Goal: Communication & Community: Share content

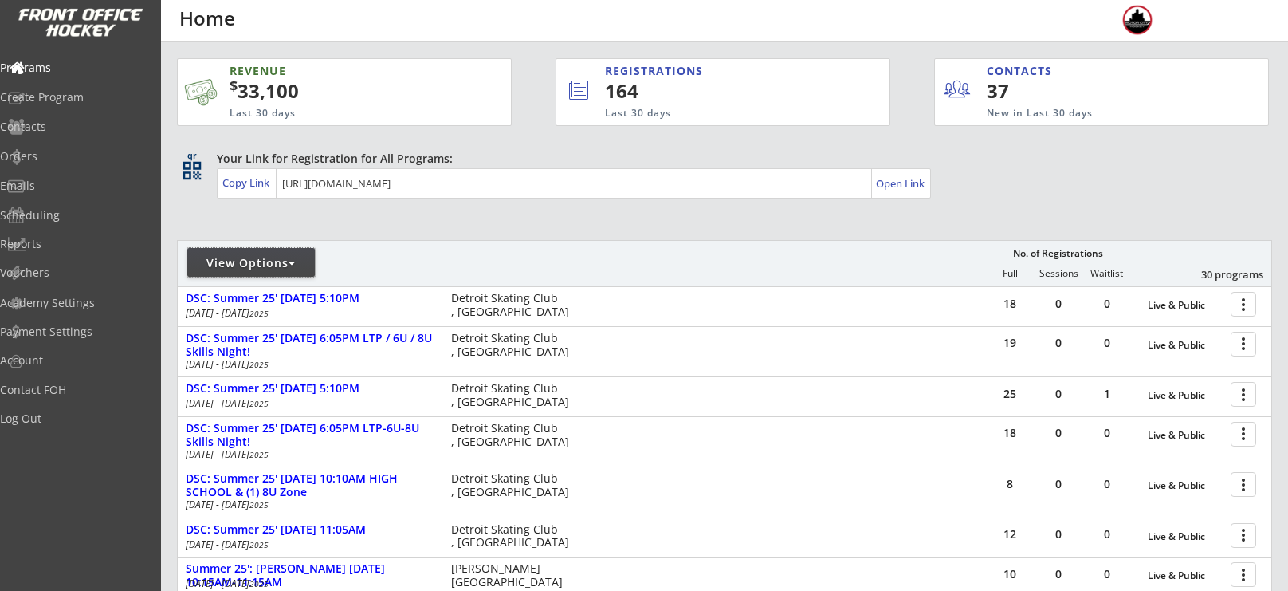
click at [274, 255] on div "View Options" at bounding box center [251, 263] width 128 height 16
select select ""Upcoming Programs""
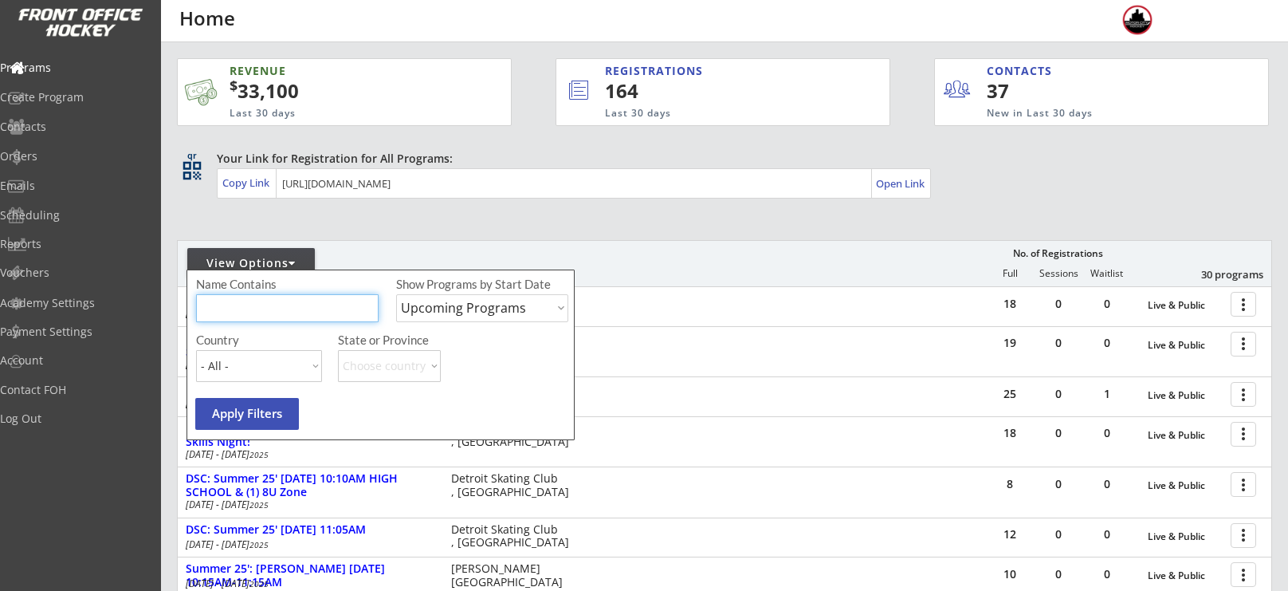
click at [285, 294] on input "input" at bounding box center [287, 308] width 183 height 28
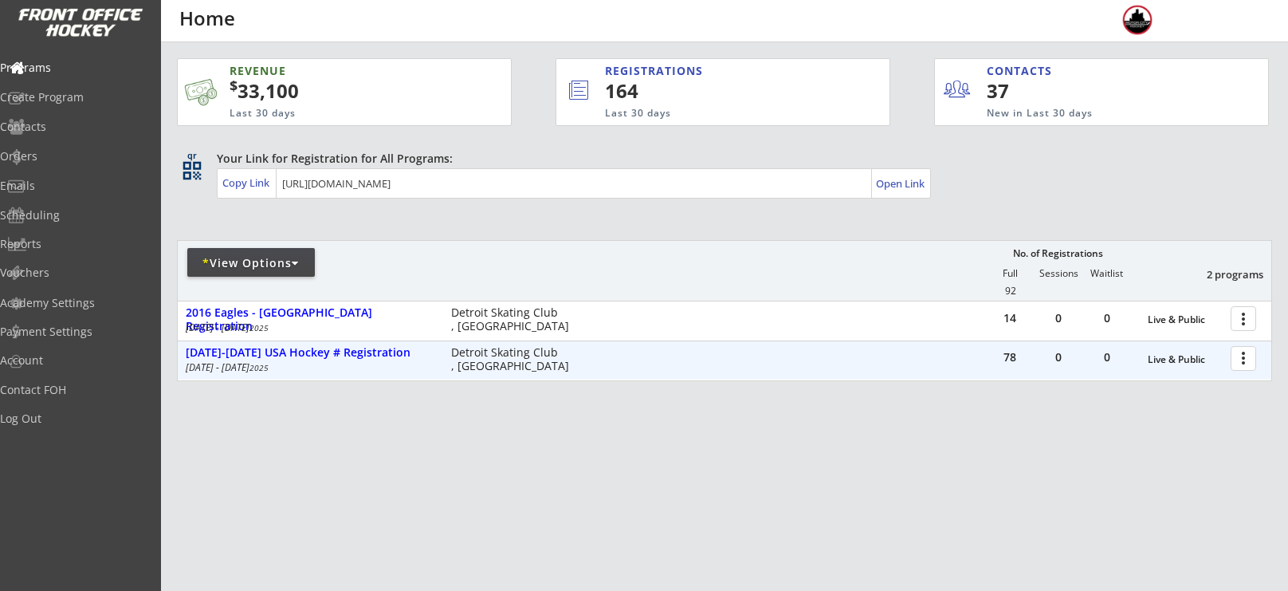
click at [1248, 357] on div at bounding box center [1246, 358] width 28 height 28
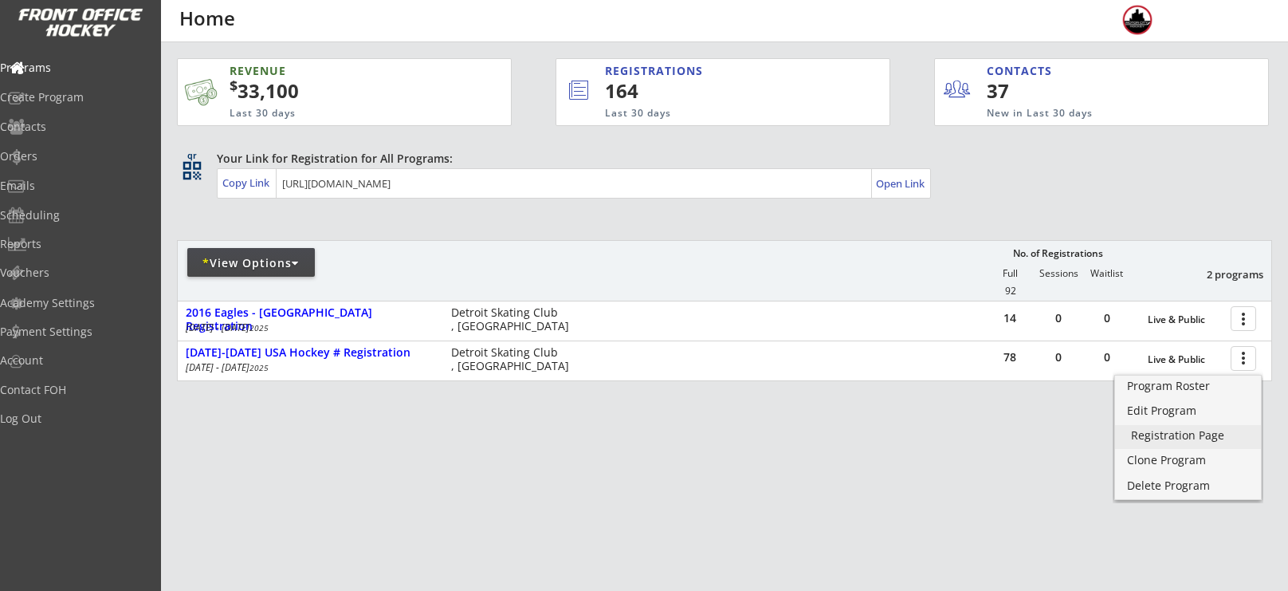
click at [1204, 430] on div "Registration Page" at bounding box center [1188, 435] width 114 height 11
click at [75, 62] on div "Programs" at bounding box center [75, 67] width 143 height 11
click at [56, 159] on div "Orders" at bounding box center [75, 156] width 143 height 11
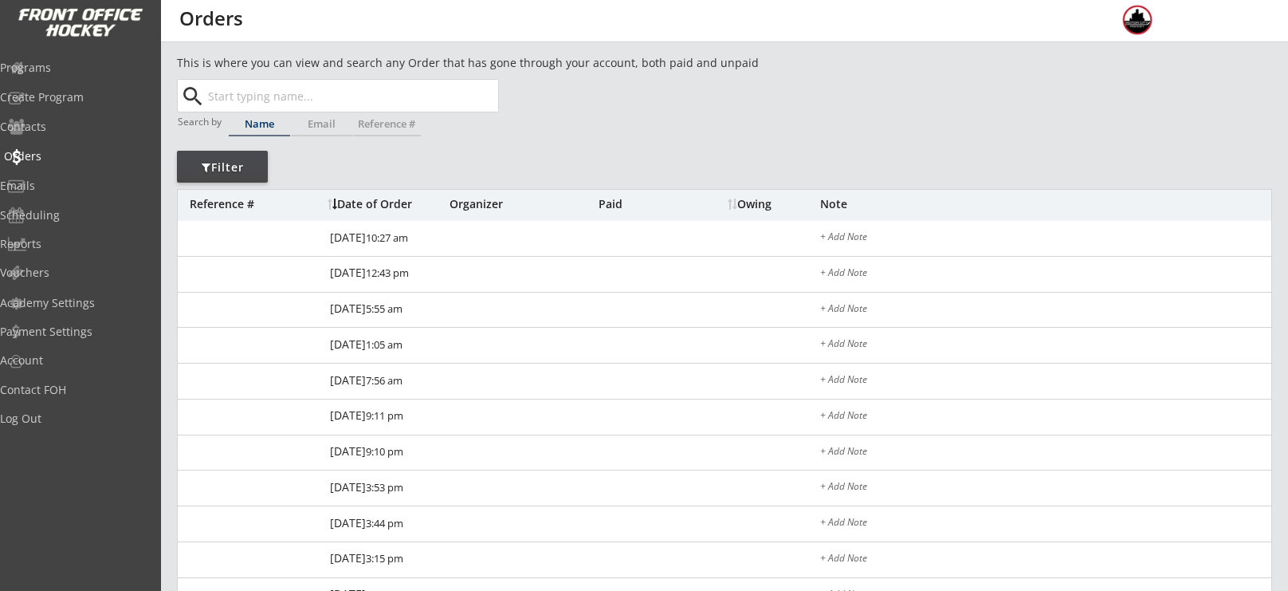
scroll to position [104, 0]
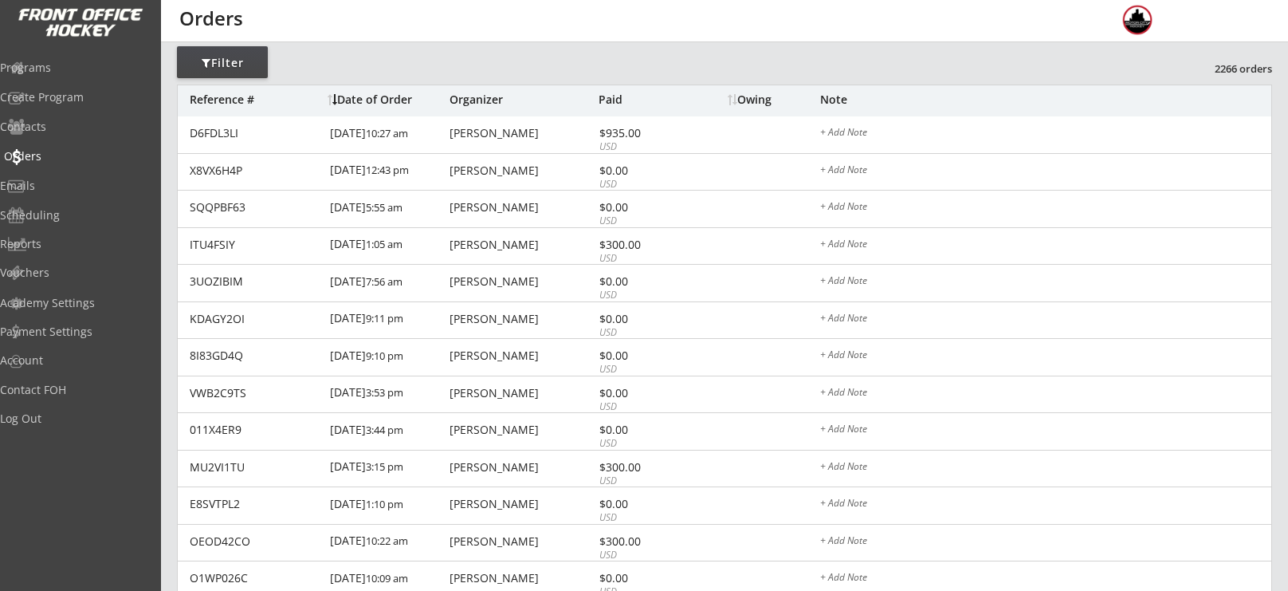
click at [62, 145] on div "Orders" at bounding box center [75, 157] width 151 height 28
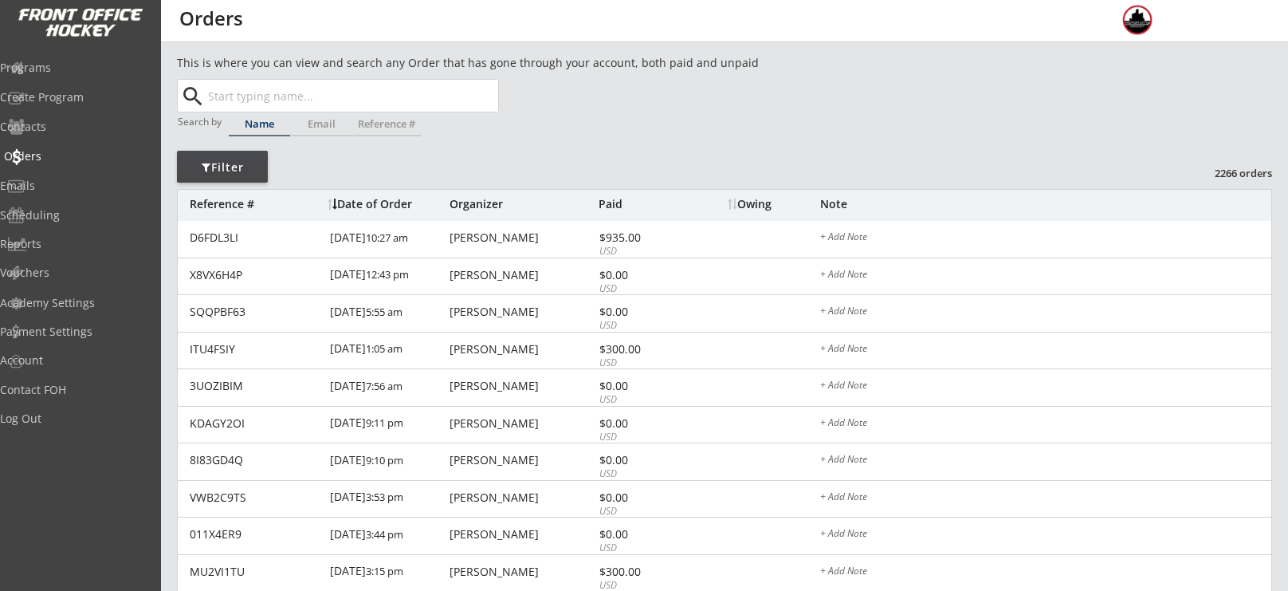
scroll to position [0, 0]
click at [81, 62] on div "Programs" at bounding box center [75, 67] width 143 height 11
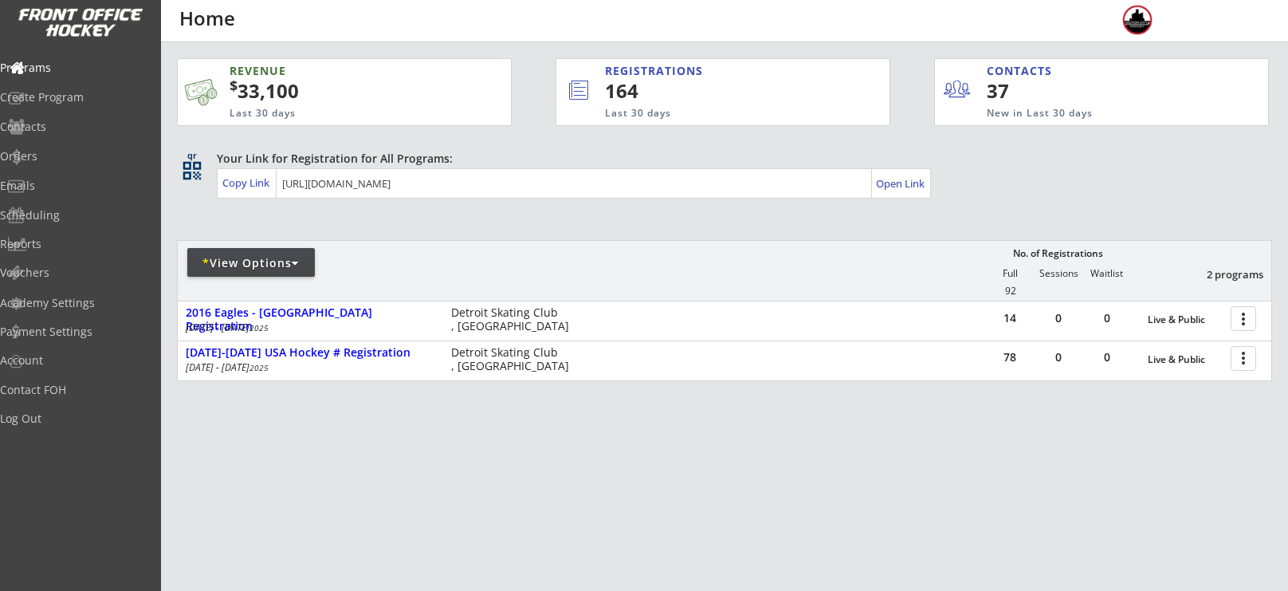
click at [257, 265] on div "* View Options" at bounding box center [251, 263] width 128 height 16
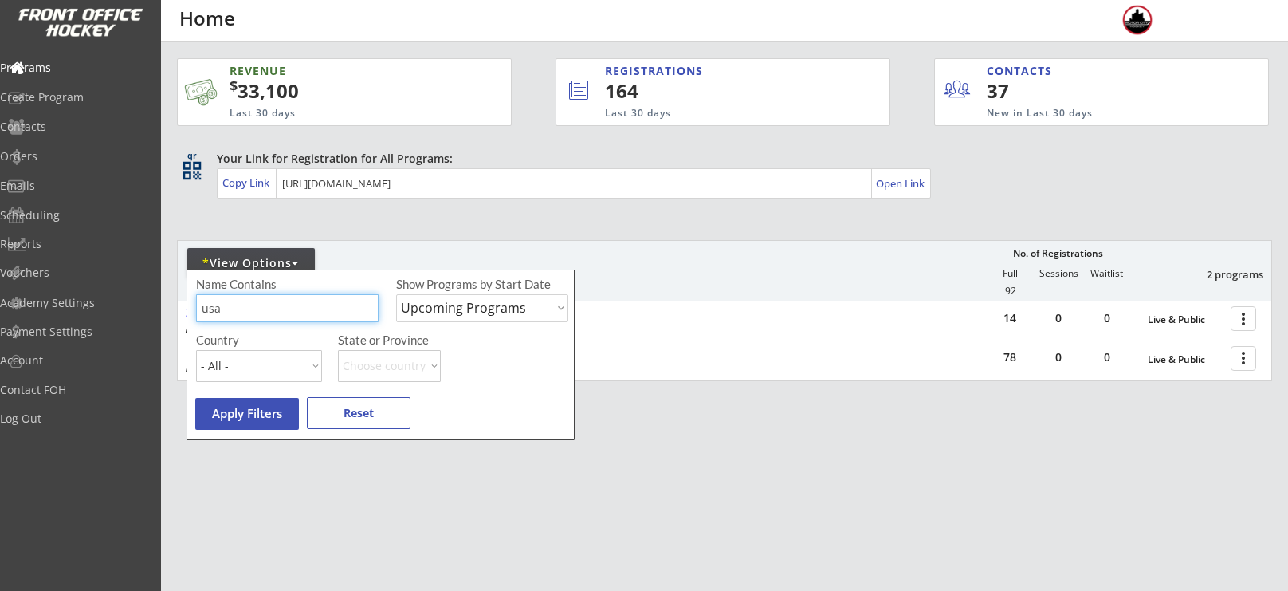
click at [273, 300] on input "input" at bounding box center [287, 308] width 183 height 28
type input "u"
type input "camp"
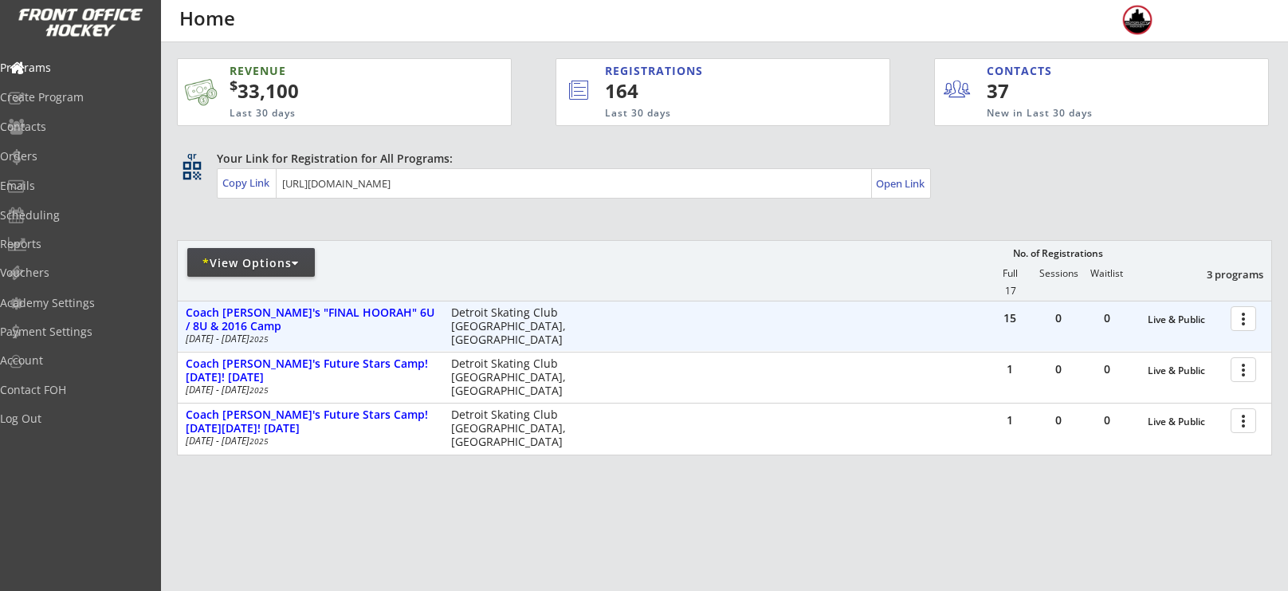
click at [1235, 312] on div at bounding box center [1246, 318] width 28 height 28
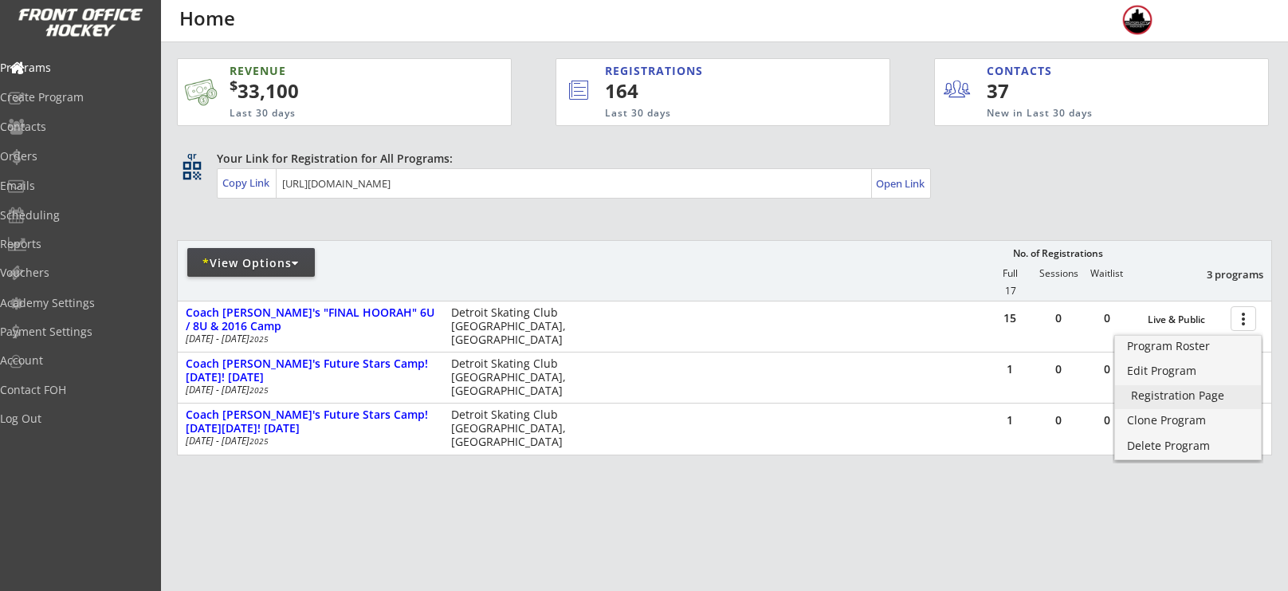
click at [1210, 390] on div "Registration Page" at bounding box center [1188, 395] width 114 height 11
click at [73, 183] on div "Emails" at bounding box center [75, 185] width 143 height 11
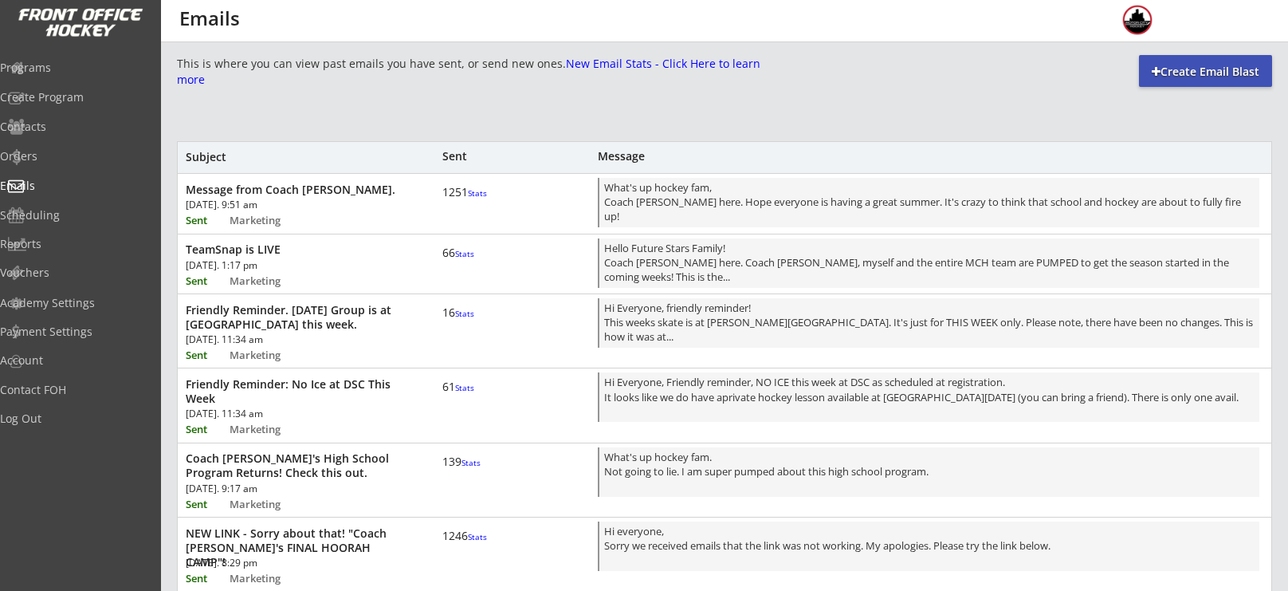
click at [1210, 61] on div "Create Email Blast" at bounding box center [1205, 71] width 133 height 32
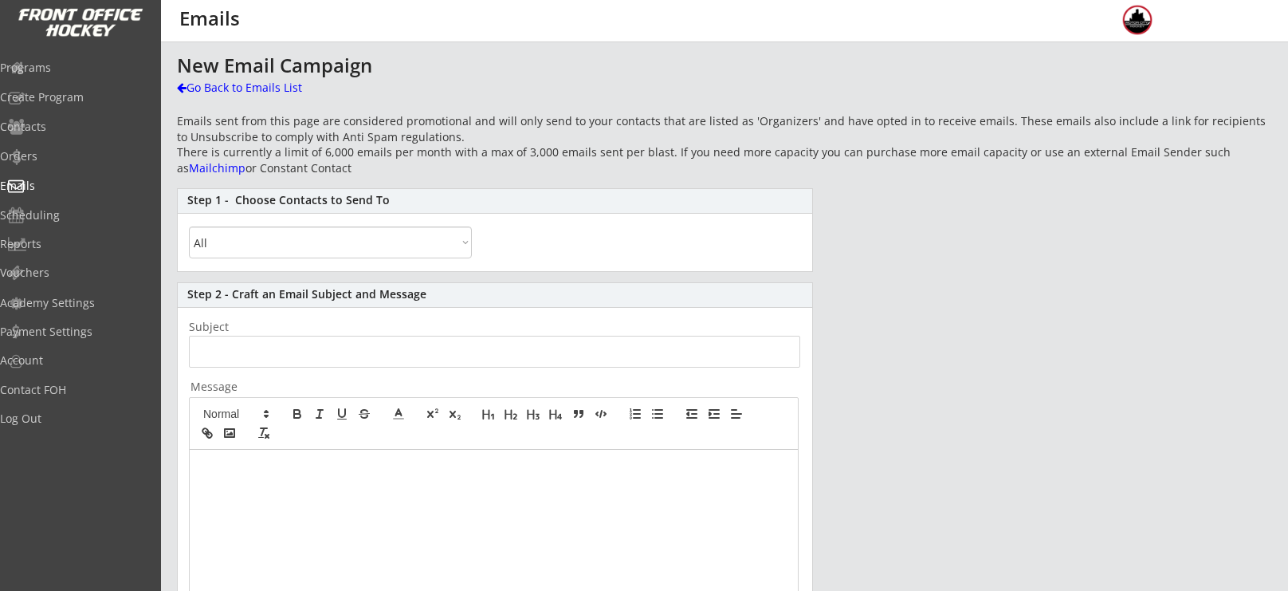
click at [464, 249] on select "All By Specific Programs Within Birth Year Range" at bounding box center [330, 242] width 283 height 32
click at [578, 234] on div "Step 1 - Choose Contacts to Send To All By Specific Programs Within Birth Year …" at bounding box center [495, 230] width 636 height 84
click at [414, 253] on select "All By Specific Programs Within Birth Year Range" at bounding box center [330, 242] width 283 height 32
select select ""By Specific Programs""
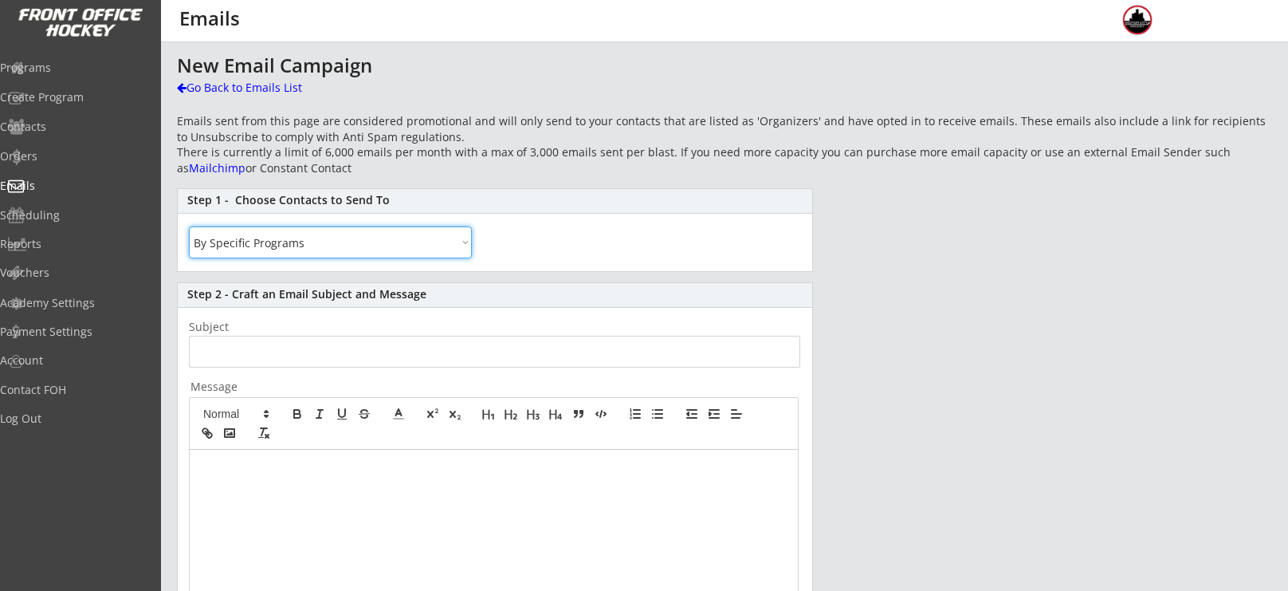
click at [189, 226] on select "All By Specific Programs Within Birth Year Range" at bounding box center [330, 242] width 283 height 32
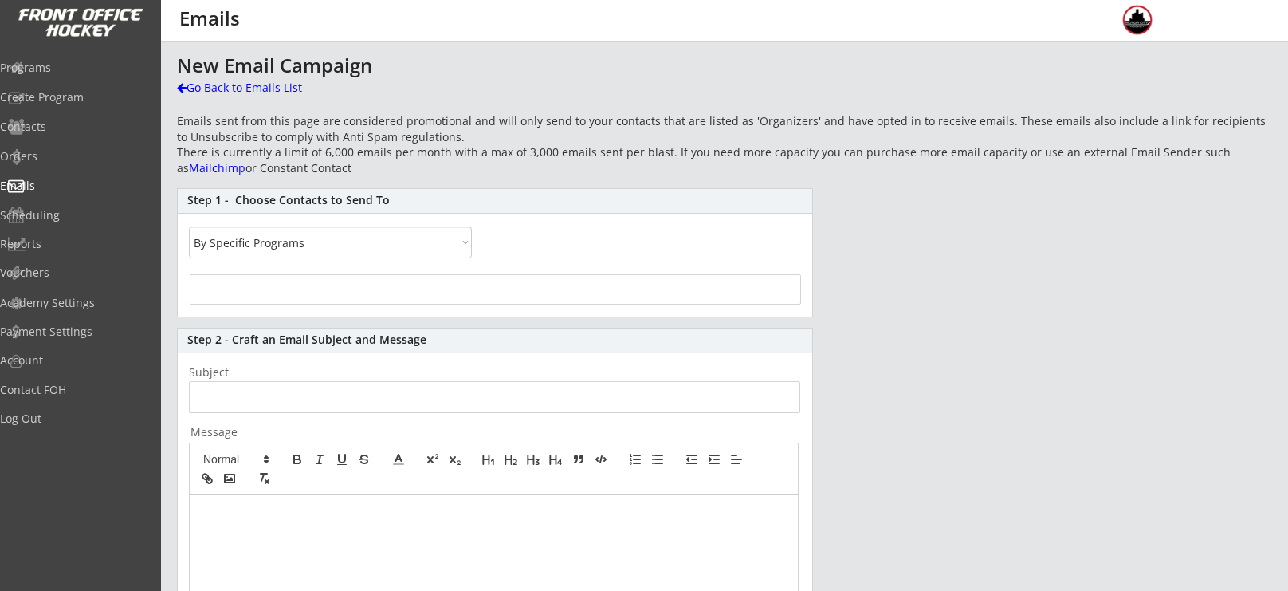
click at [383, 285] on div at bounding box center [495, 289] width 611 height 30
select select
click at [380, 291] on input "search" at bounding box center [495, 287] width 602 height 15
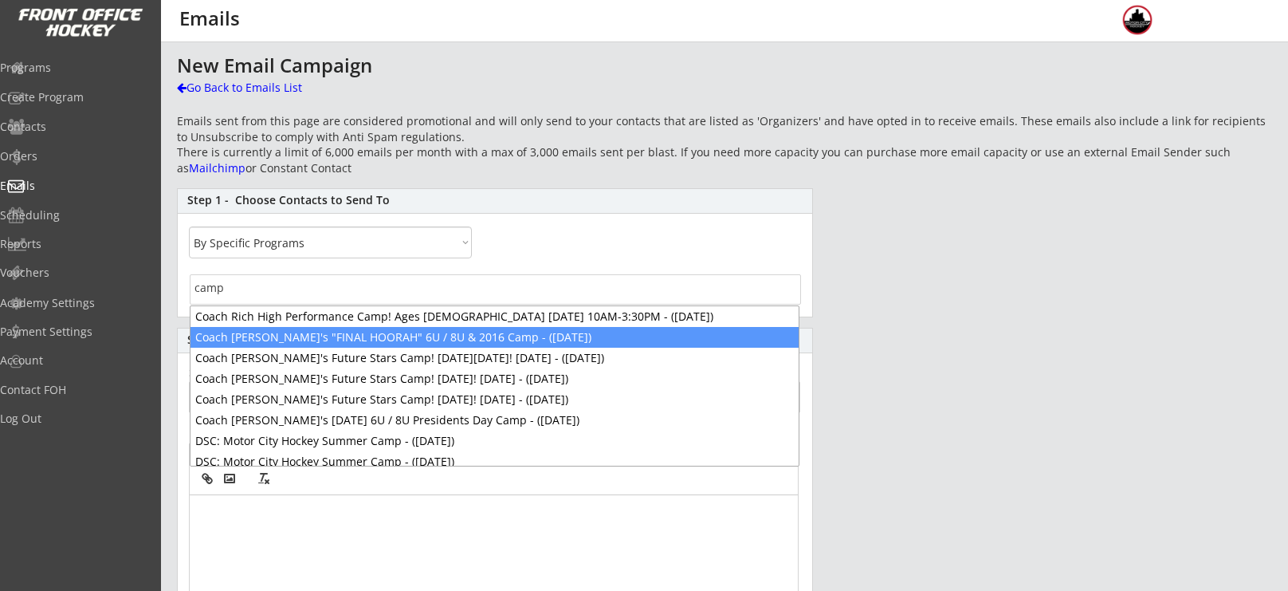
type input "camp"
select select "1348695171700984260__LOOKUP__1755038641000x430069008600924200"
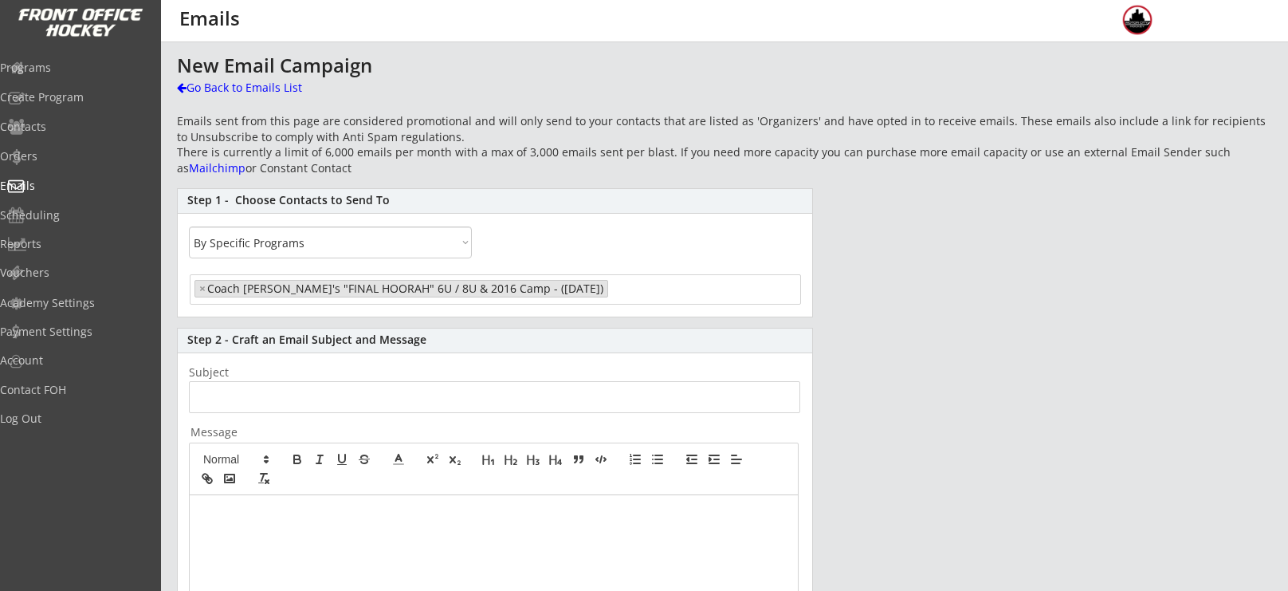
scroll to position [934, 0]
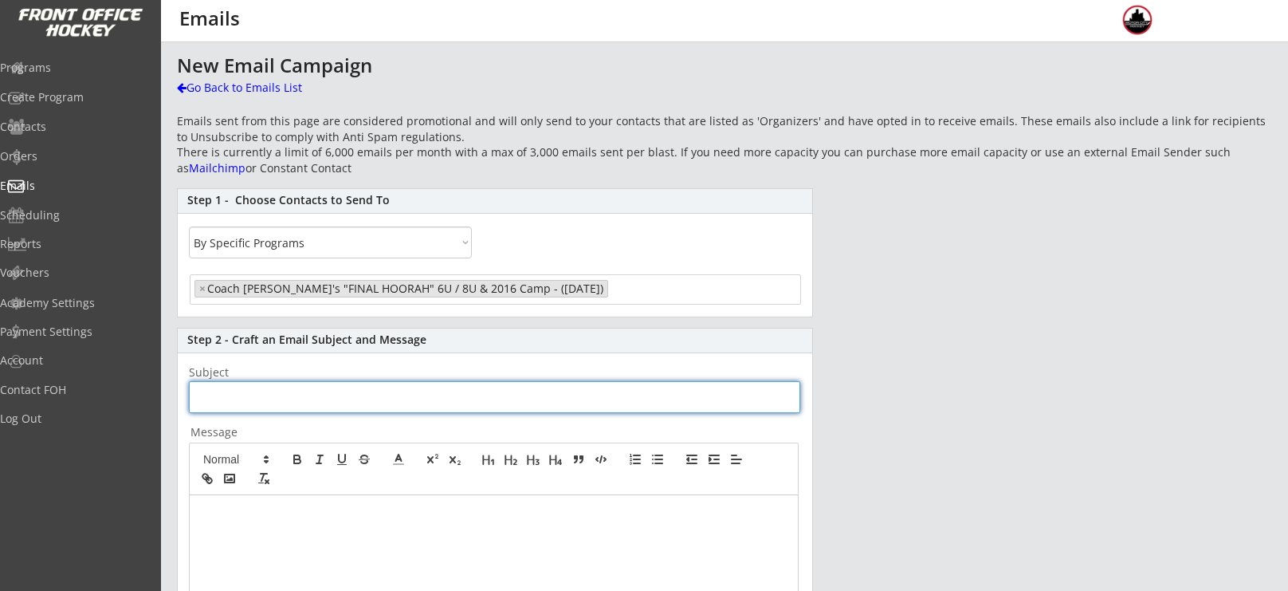
click at [370, 402] on input "input" at bounding box center [494, 397] width 611 height 32
type input "C"
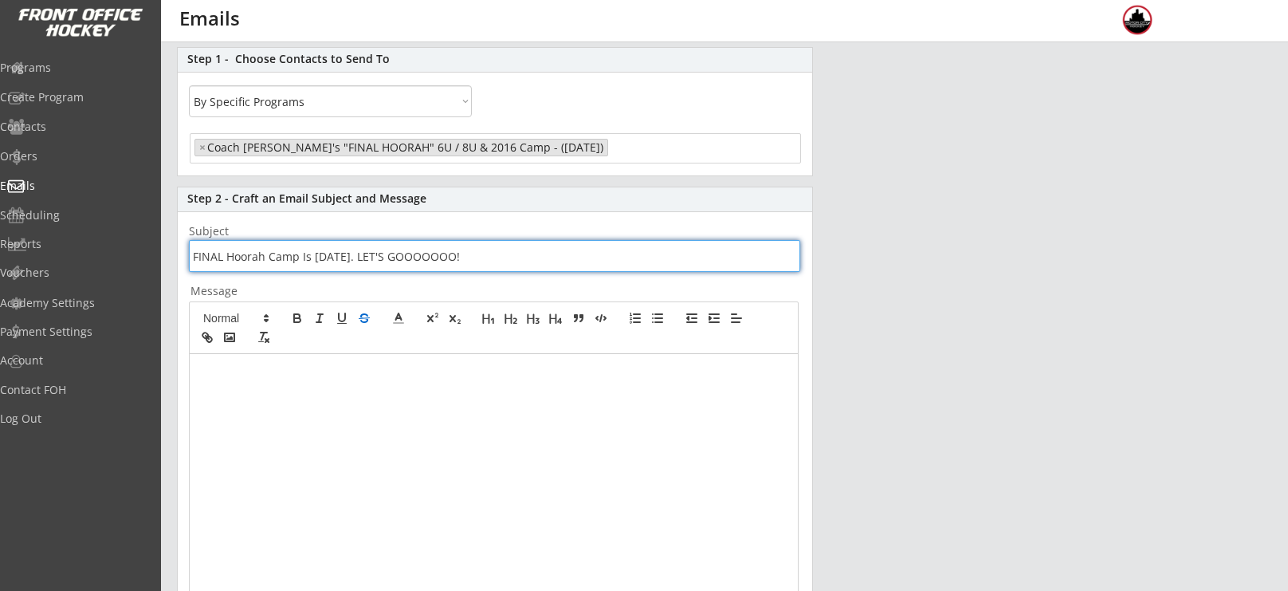
scroll to position [148, 0]
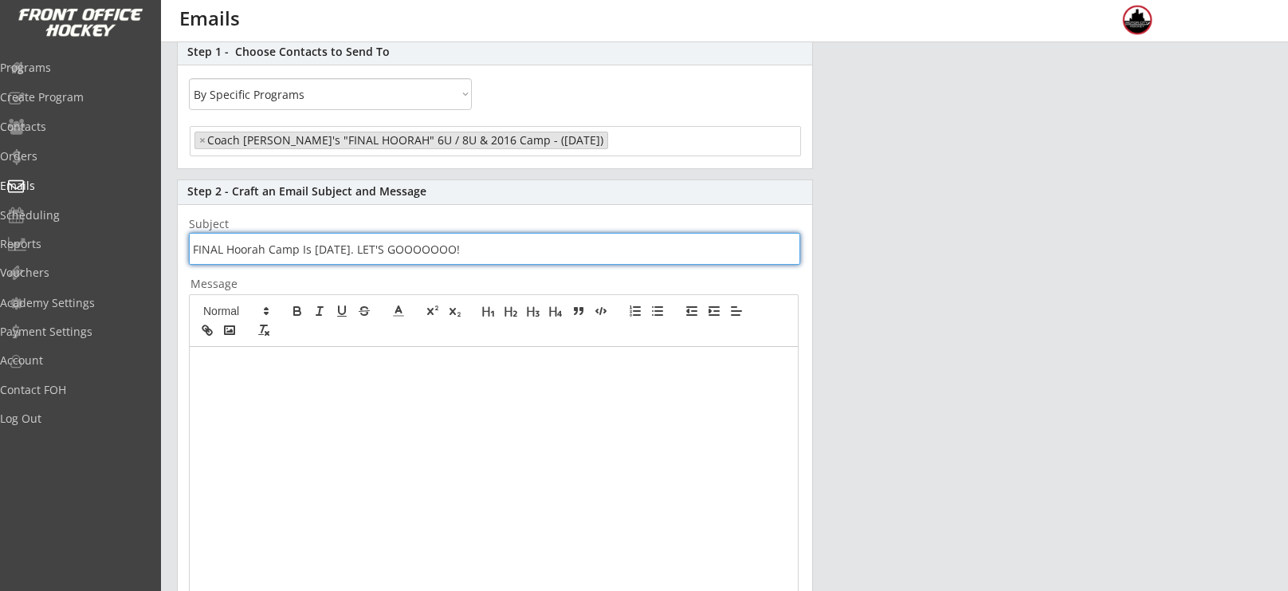
type input "FINAL Hoorah Camp Is [DATE]. LET'S GOOOOOOO!"
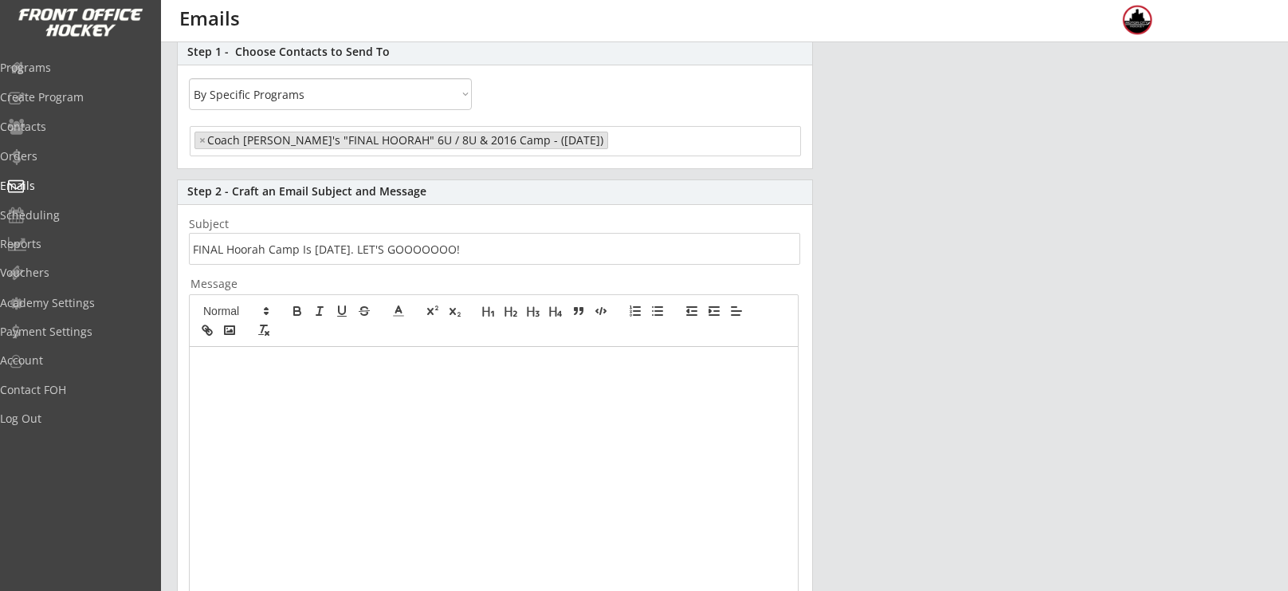
click at [344, 423] on div at bounding box center [494, 496] width 608 height 299
click at [370, 390] on p "Pumped for [DATE] and [DATE]. Very excited to spend 2 days with the kiddos." at bounding box center [494, 393] width 584 height 14
click at [598, 389] on p "Pumped for [DATE] and [DATE]. I am very excited to spend 2 days with the kiddos." at bounding box center [494, 393] width 584 height 14
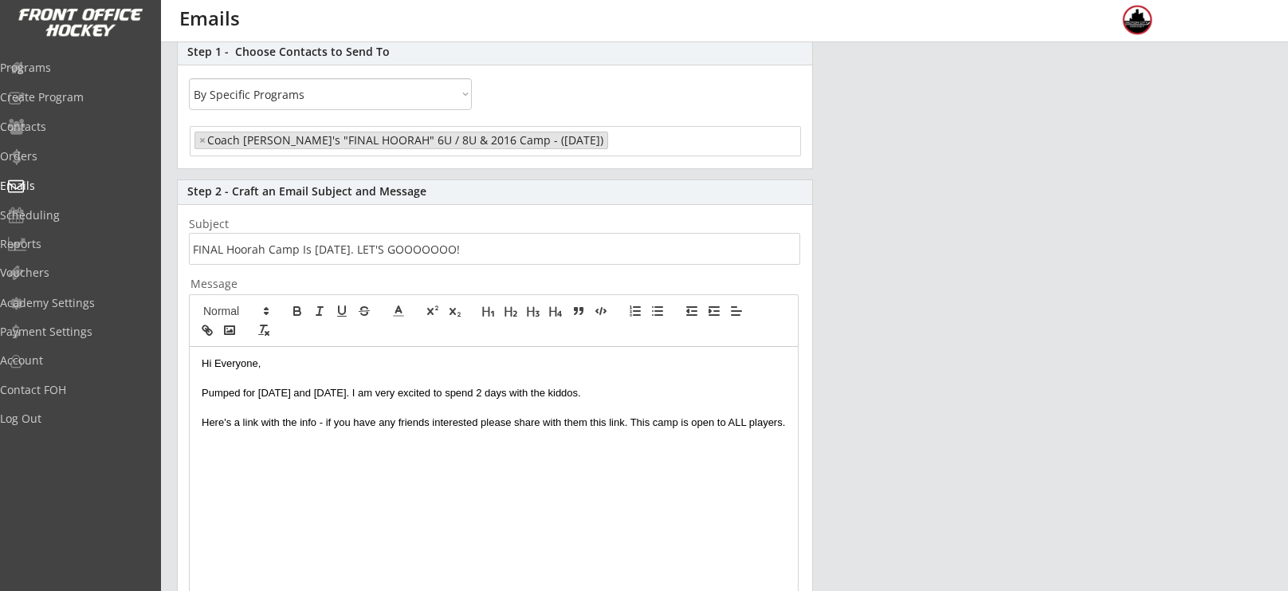
drag, startPoint x: 788, startPoint y: 421, endPoint x: 201, endPoint y: 425, distance: 586.7
click at [202, 425] on p "Here's a link with the info - if you have any friends interested please share w…" at bounding box center [494, 422] width 584 height 14
click at [208, 332] on icon "button" at bounding box center [207, 330] width 14 height 14
paste input "[URL][DOMAIN_NAME]"
type input "[URL][DOMAIN_NAME]"
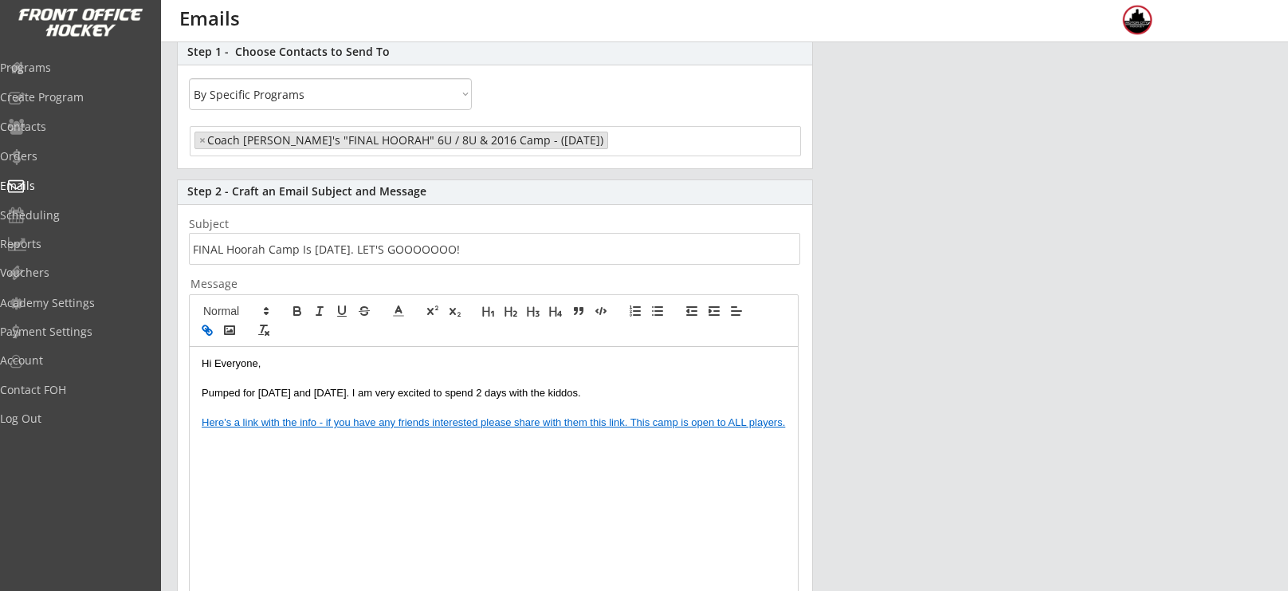
scroll to position [0, 0]
click at [792, 422] on div "Hi Everyone, Pumped for [DATE] and [DATE]. I am very excited to spend 2 days wi…" at bounding box center [494, 496] width 608 height 299
click at [662, 310] on icon "button" at bounding box center [657, 311] width 14 height 14
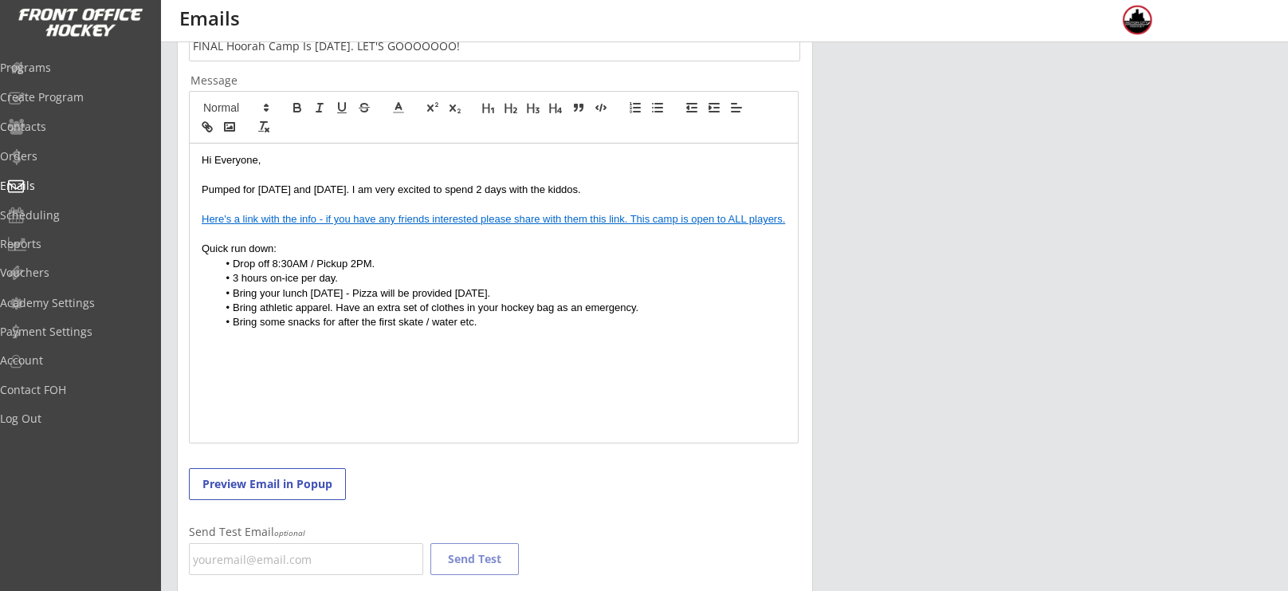
scroll to position [442, 0]
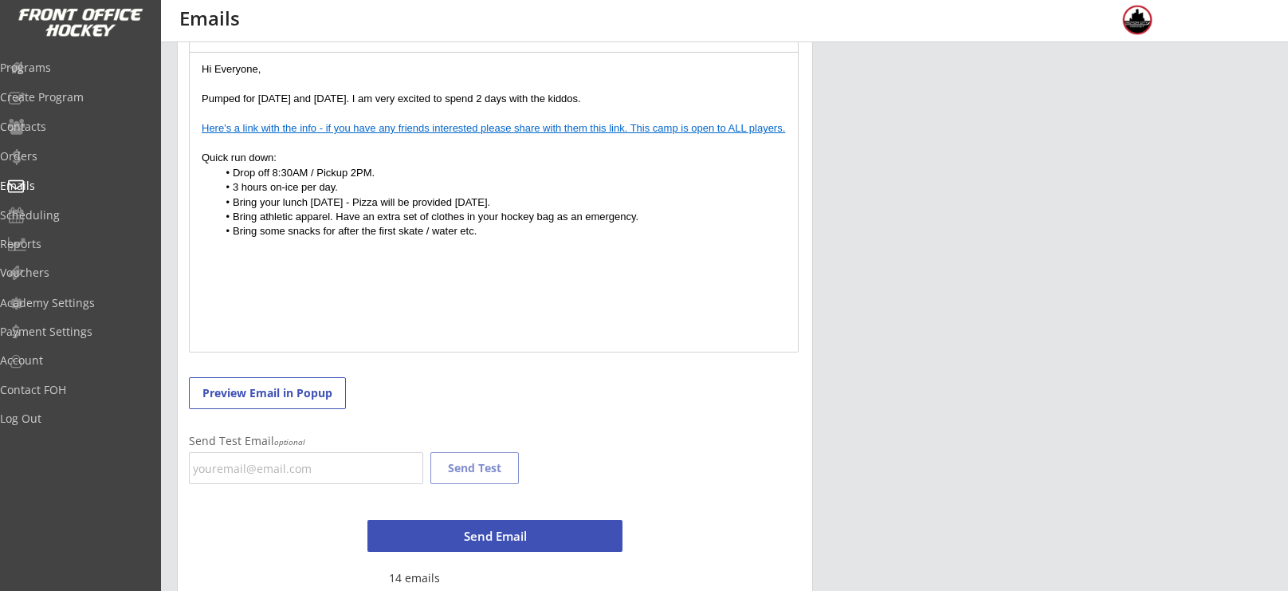
click at [395, 166] on li "Drop off 8:30AM / Pickup 2PM." at bounding box center [502, 173] width 569 height 14
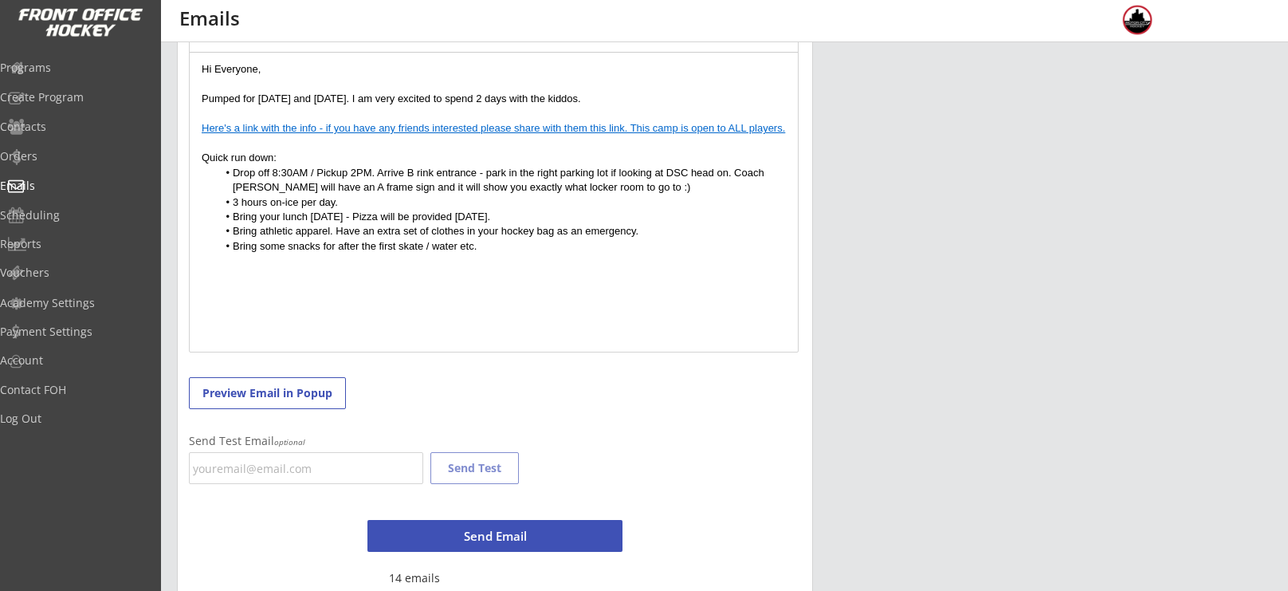
scroll to position [460, 0]
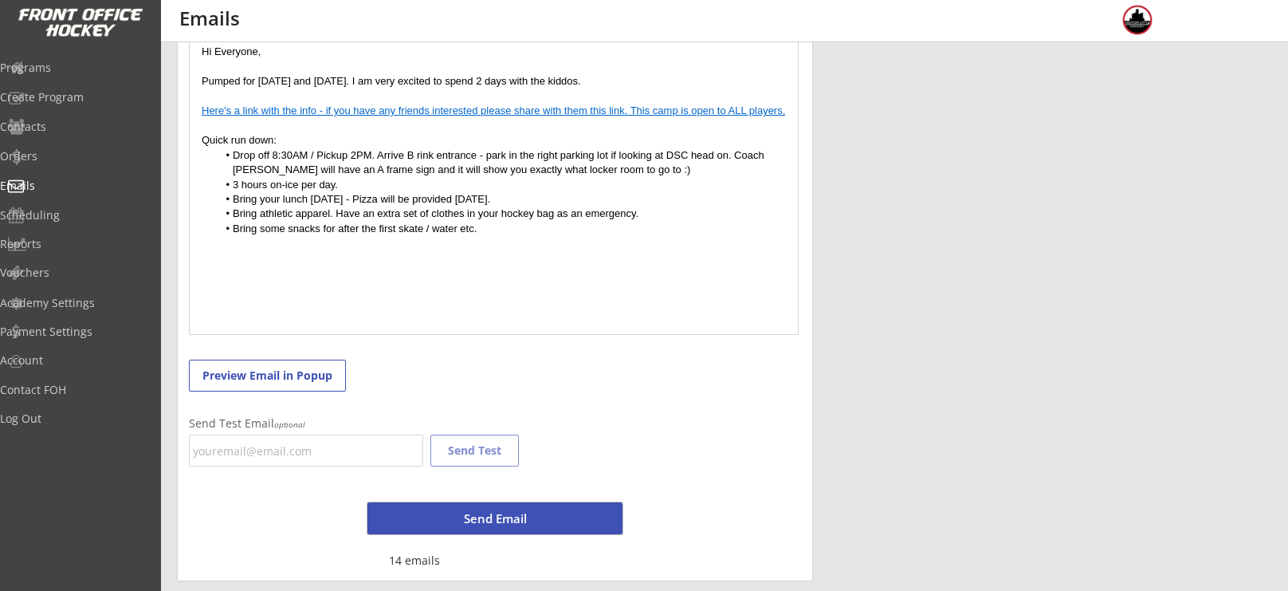
click at [485, 522] on button "Send Email" at bounding box center [494, 518] width 255 height 32
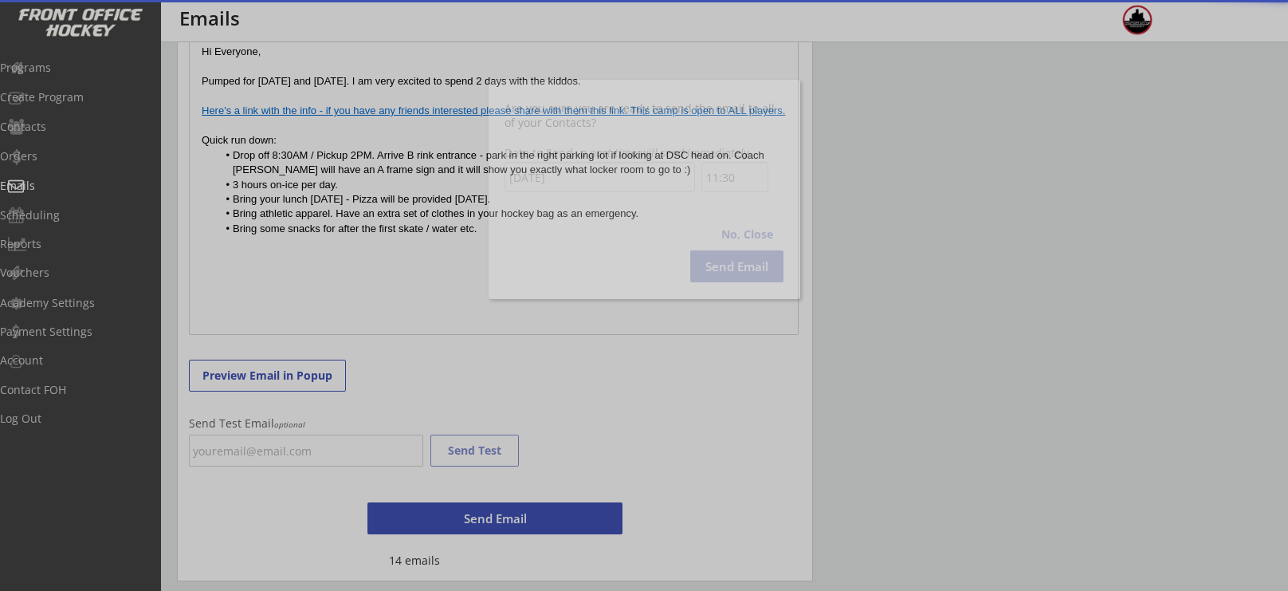
scroll to position [652, 0]
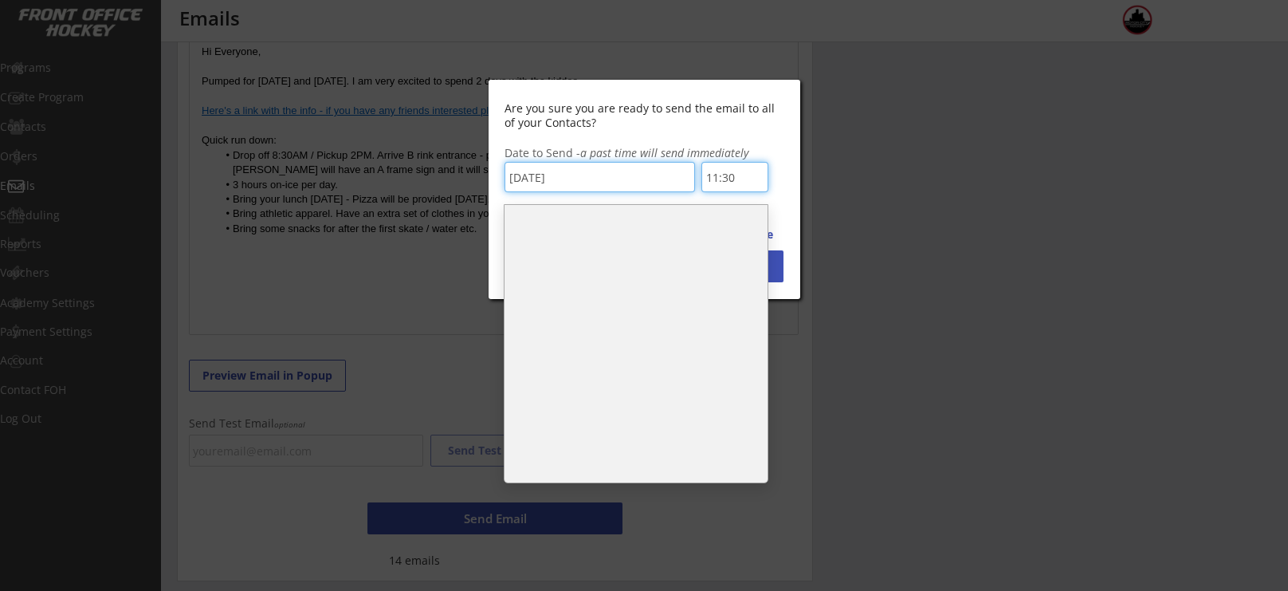
click at [748, 167] on input "11:30" at bounding box center [734, 177] width 67 height 30
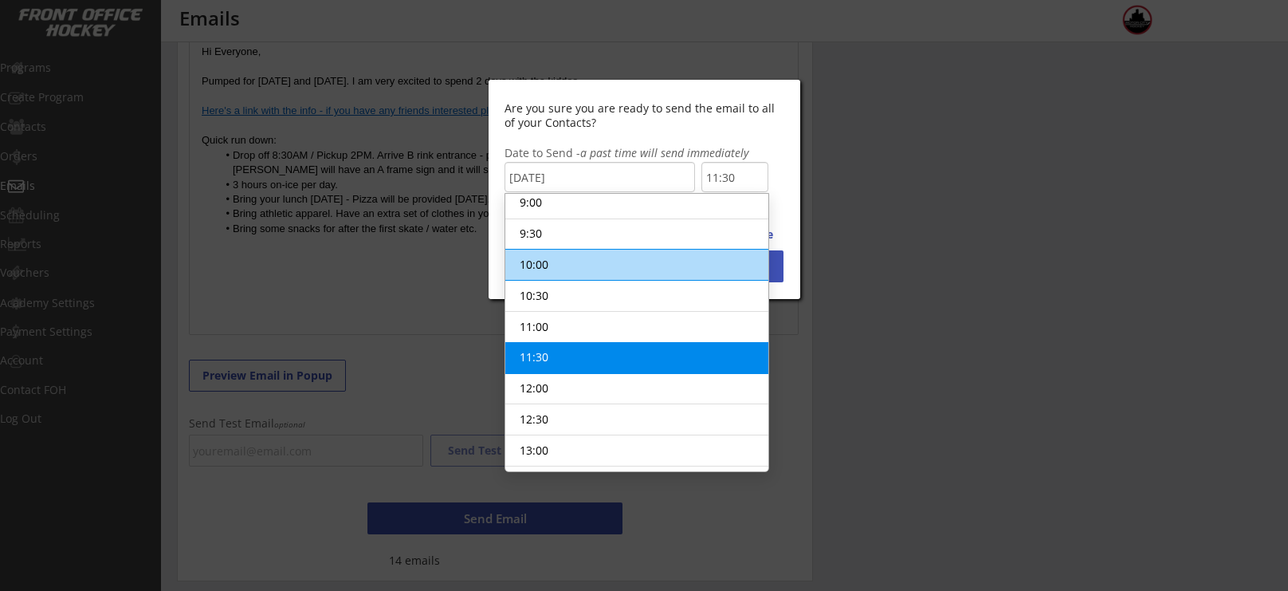
click at [622, 252] on li "10:00" at bounding box center [636, 265] width 263 height 32
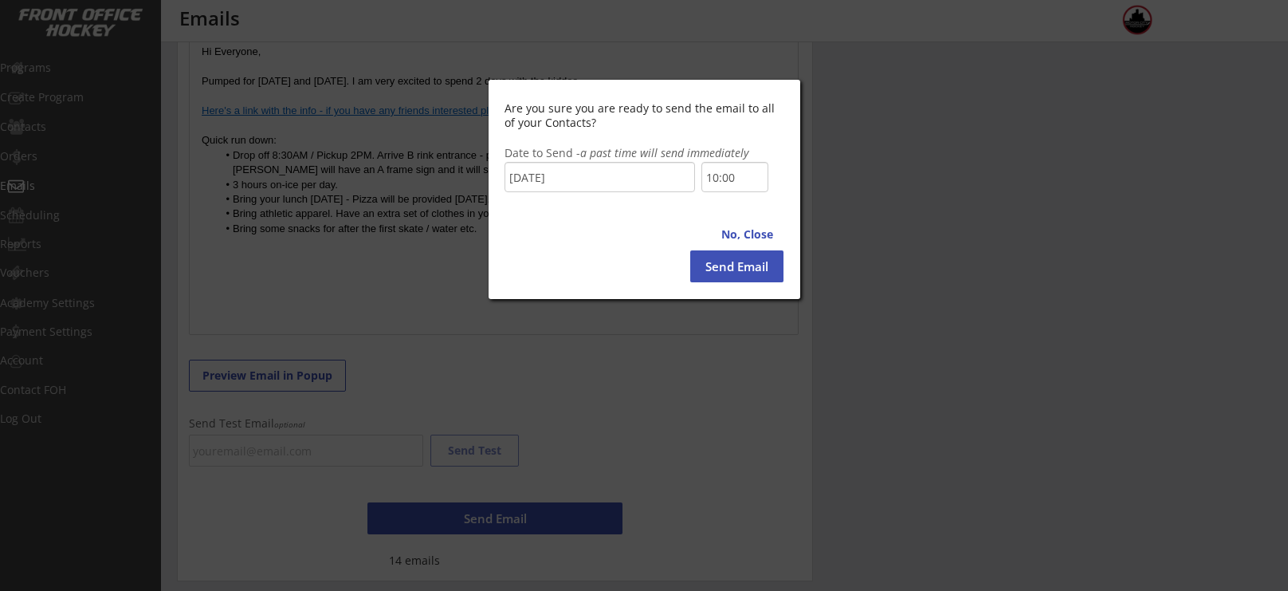
scroll to position [560, 0]
click at [713, 265] on button "Send Email" at bounding box center [736, 266] width 93 height 32
type input "11:30"
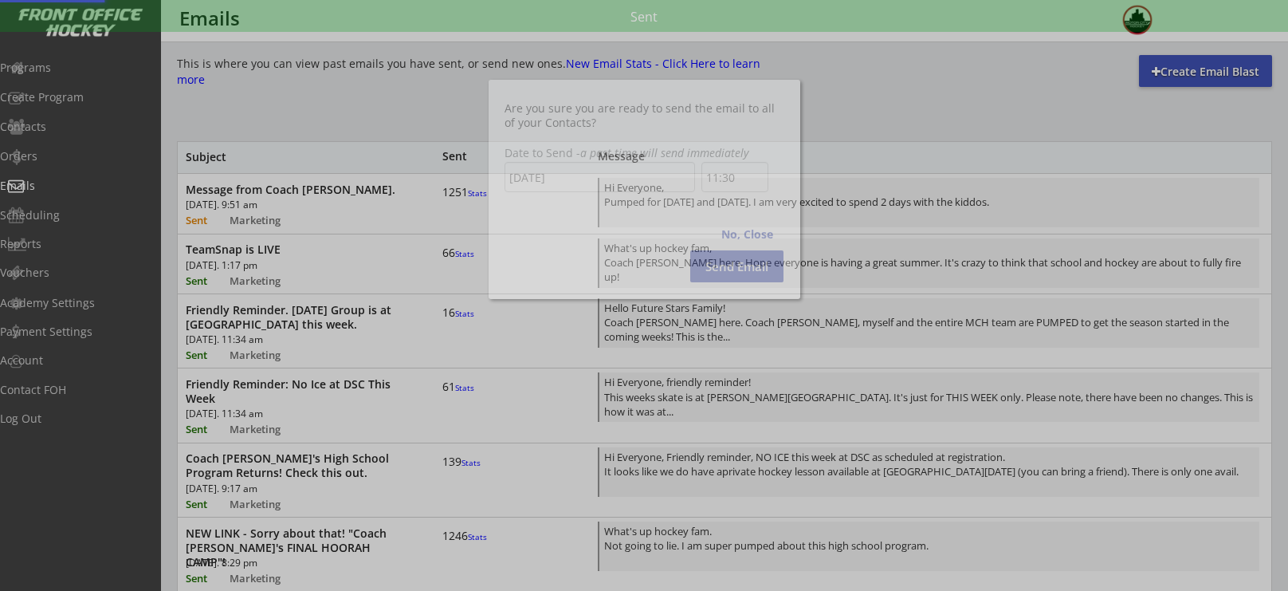
scroll to position [652, 0]
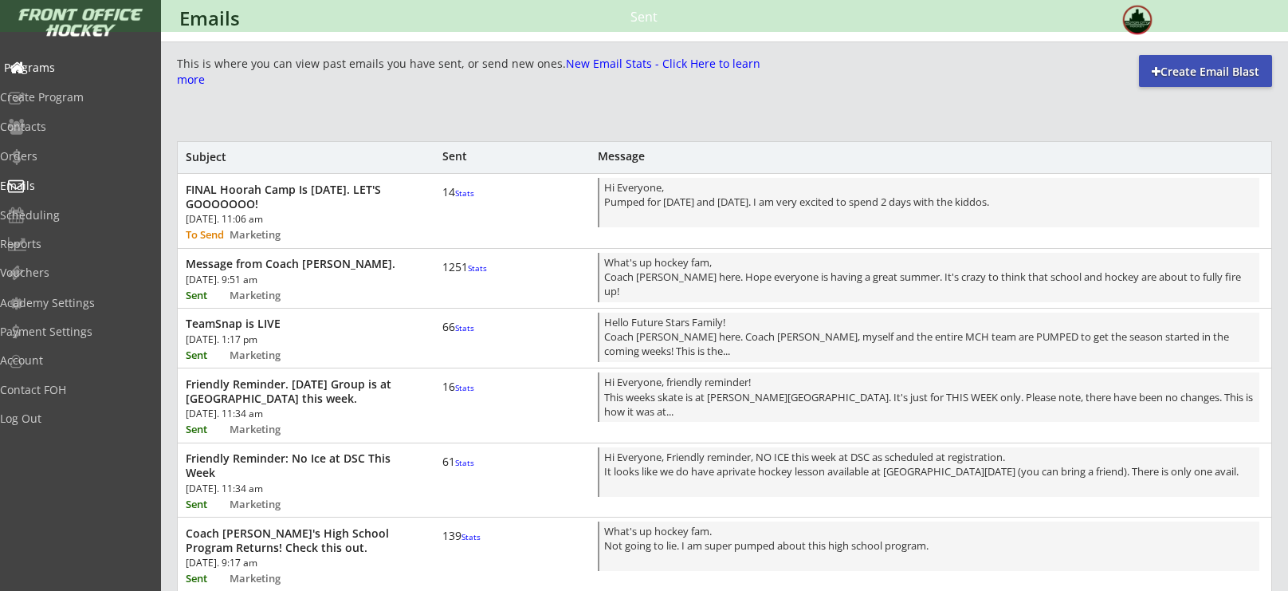
click at [71, 72] on div "Programs" at bounding box center [75, 67] width 143 height 11
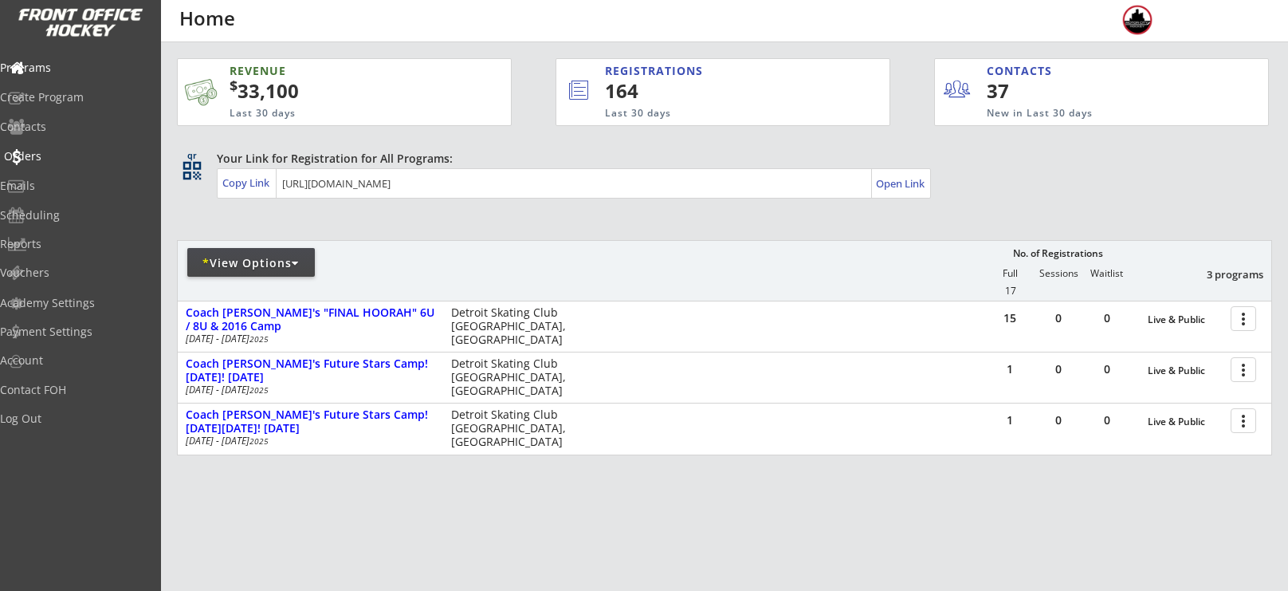
click at [65, 162] on div "Orders" at bounding box center [75, 156] width 143 height 11
